Goal: Task Accomplishment & Management: Manage account settings

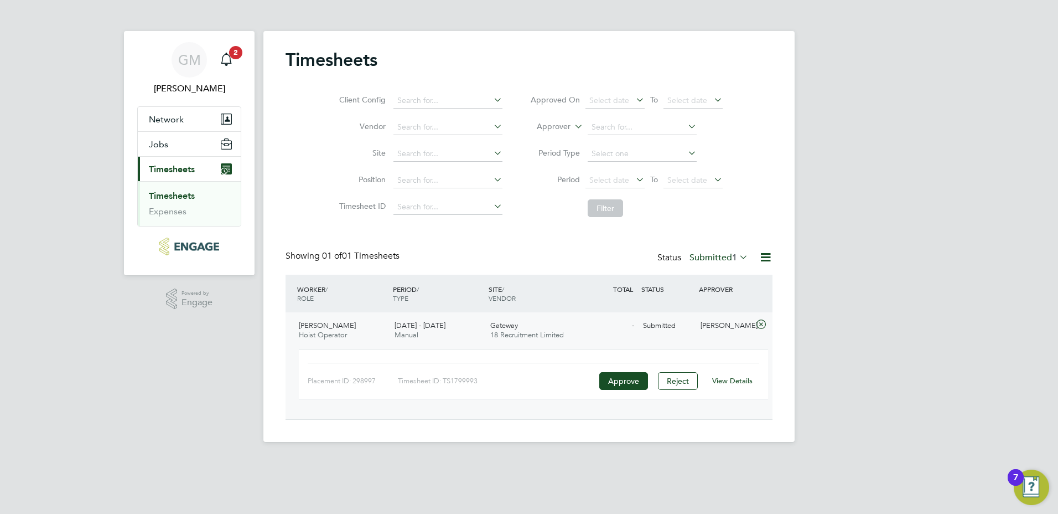
scroll to position [28, 96]
click at [159, 199] on link "Timesheets" at bounding box center [172, 195] width 46 height 11
click at [177, 193] on link "Timesheets" at bounding box center [172, 195] width 46 height 11
click at [180, 210] on link "Expenses" at bounding box center [168, 211] width 38 height 11
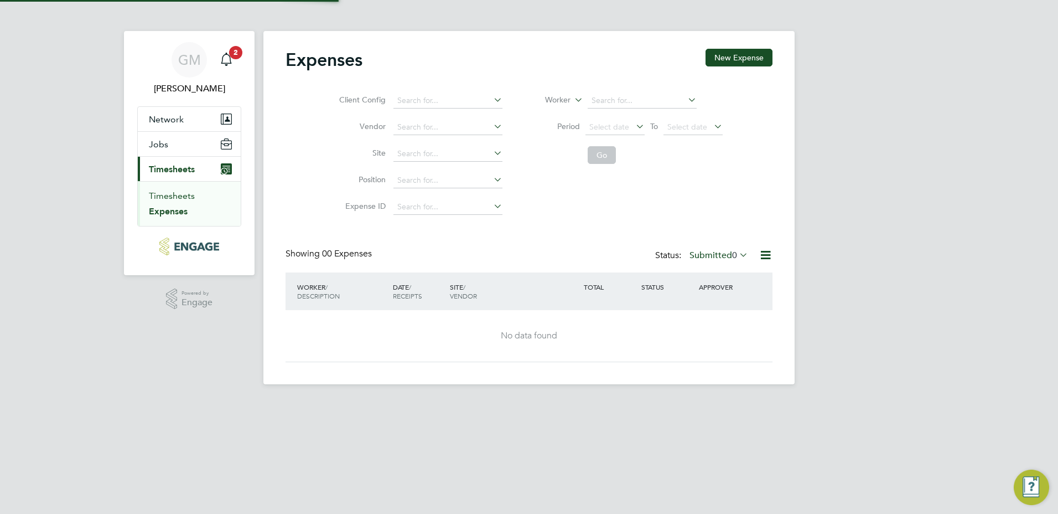
click at [188, 190] on link "Timesheets" at bounding box center [172, 195] width 46 height 11
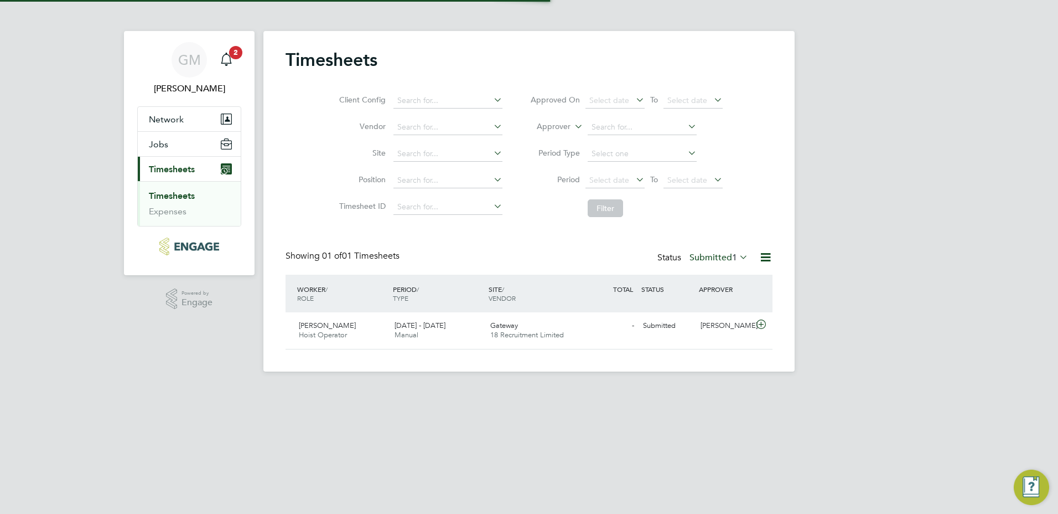
scroll to position [28, 96]
click at [391, 328] on div "[DATE] - [DATE] Manual" at bounding box center [438, 331] width 96 height 28
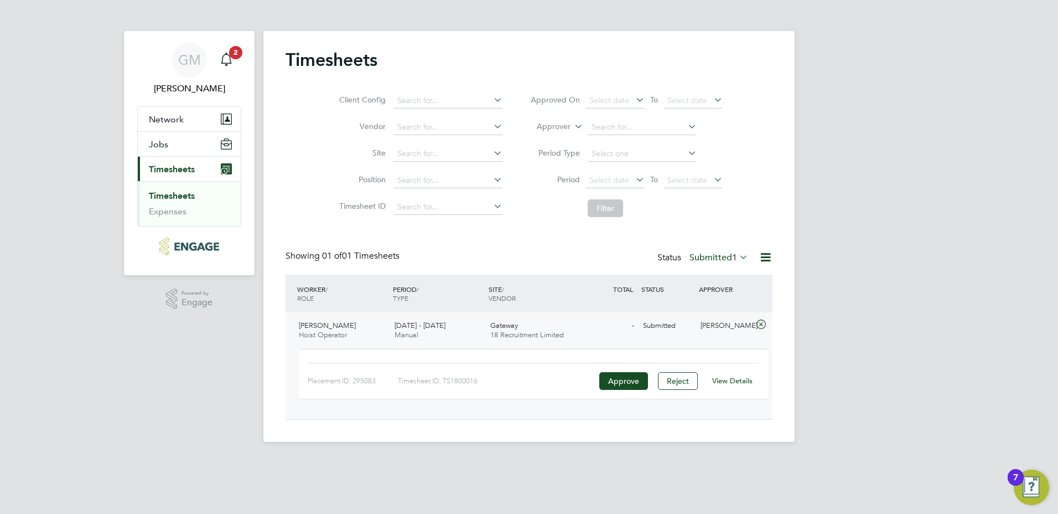
click at [742, 378] on link "View Details" at bounding box center [732, 380] width 40 height 9
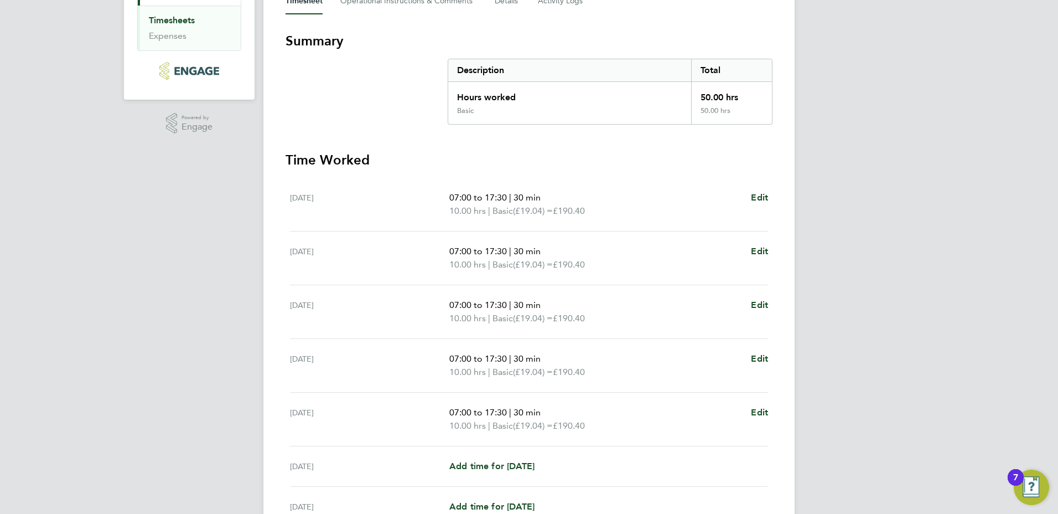
scroll to position [286, 0]
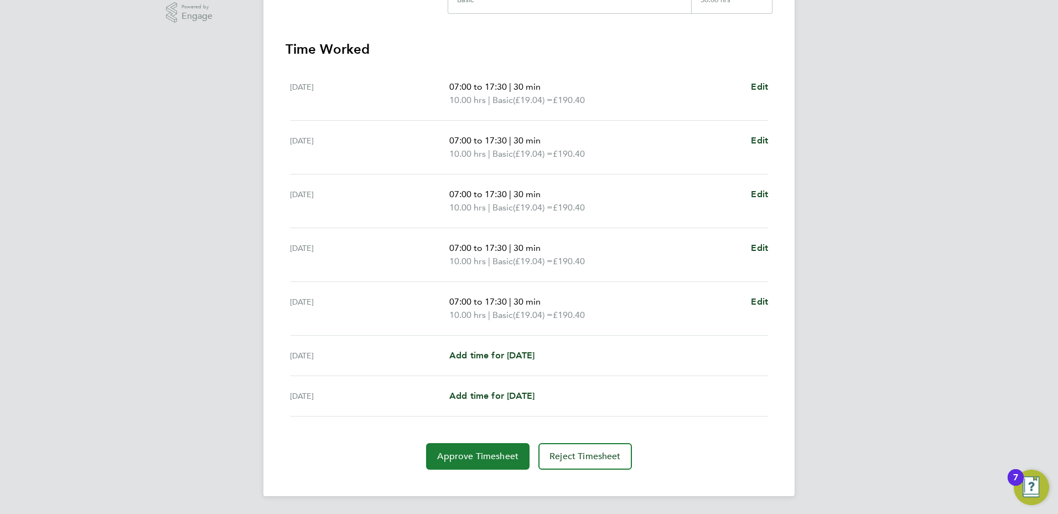
click at [502, 449] on button "Approve Timesheet" at bounding box center [477, 456] width 103 height 27
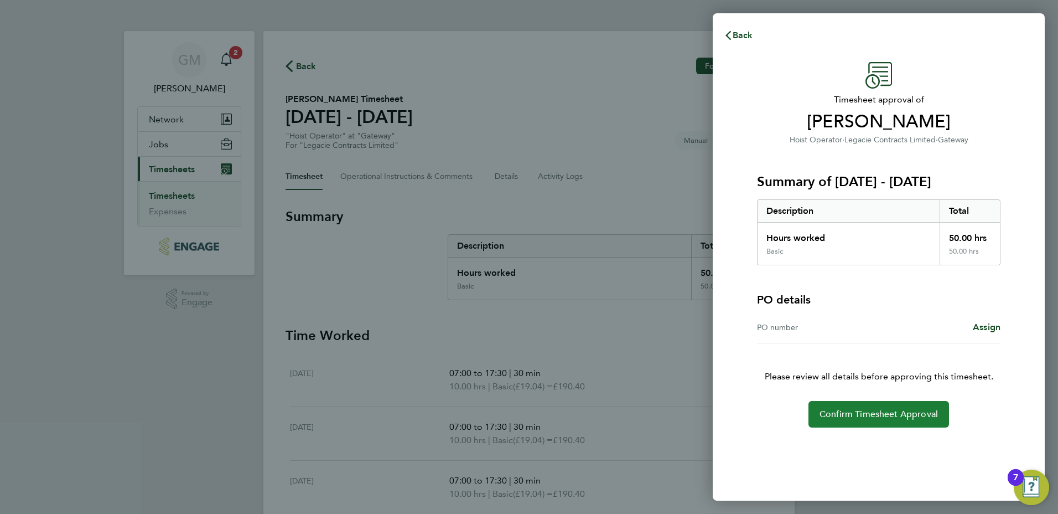
click at [880, 412] on span "Confirm Timesheet Approval" at bounding box center [879, 413] width 118 height 11
